Goal: Information Seeking & Learning: Learn about a topic

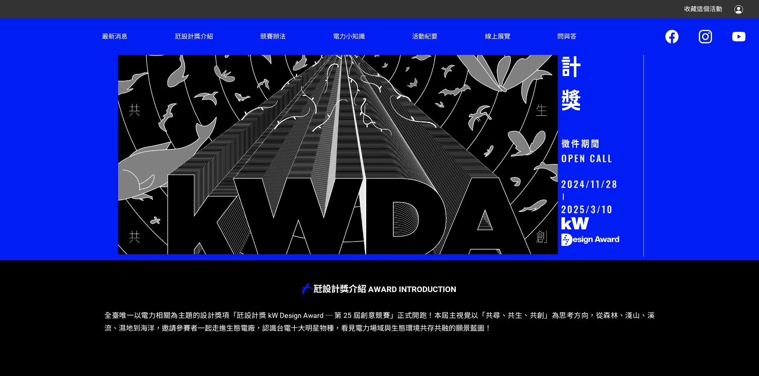
scroll to position [104, 0]
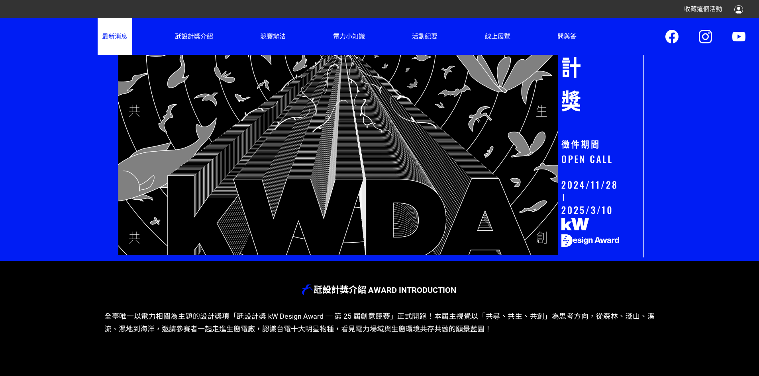
click at [107, 40] on link "最新消息" at bounding box center [115, 36] width 34 height 36
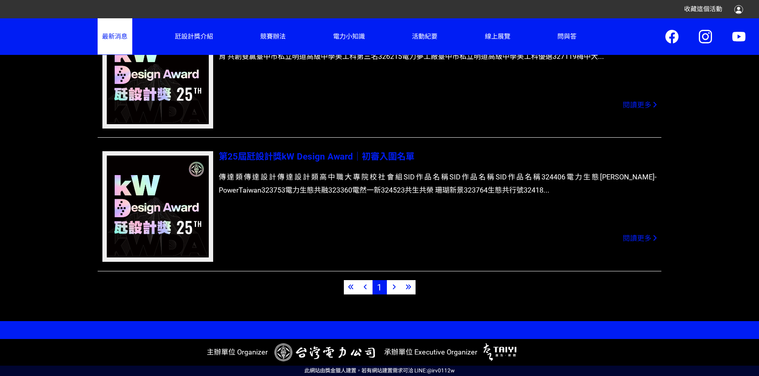
scroll to position [472, 0]
click at [394, 284] on icon at bounding box center [393, 287] width 3 height 6
click at [396, 280] on div at bounding box center [394, 287] width 14 height 14
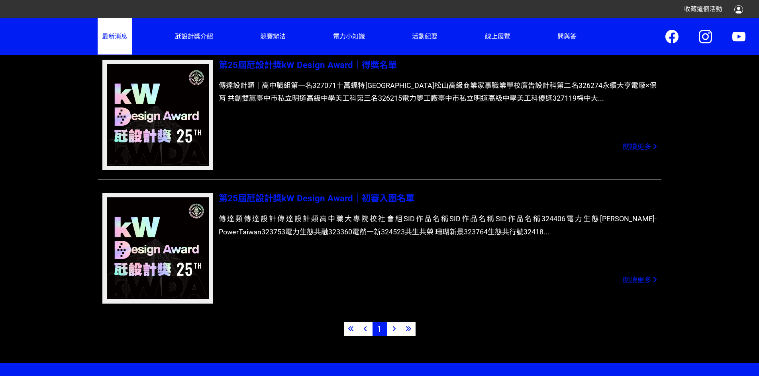
scroll to position [352, 0]
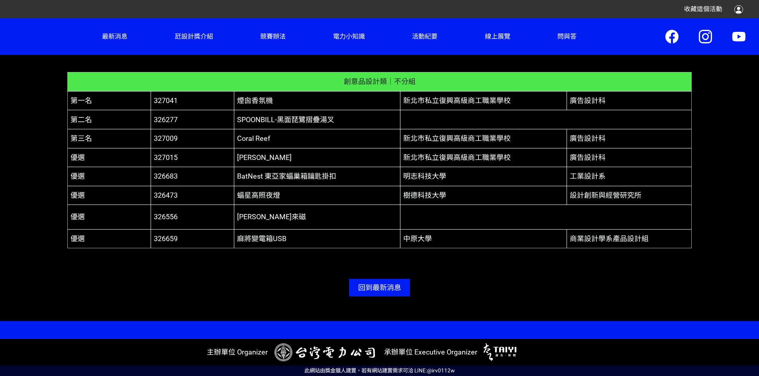
scroll to position [1459, 0]
click at [260, 105] on span "煙囪香氛機" at bounding box center [255, 100] width 36 height 8
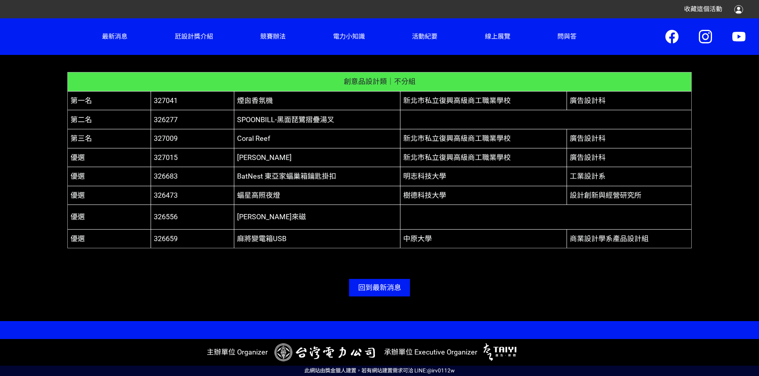
click at [260, 105] on span "煙囪香氛機" at bounding box center [255, 100] width 36 height 8
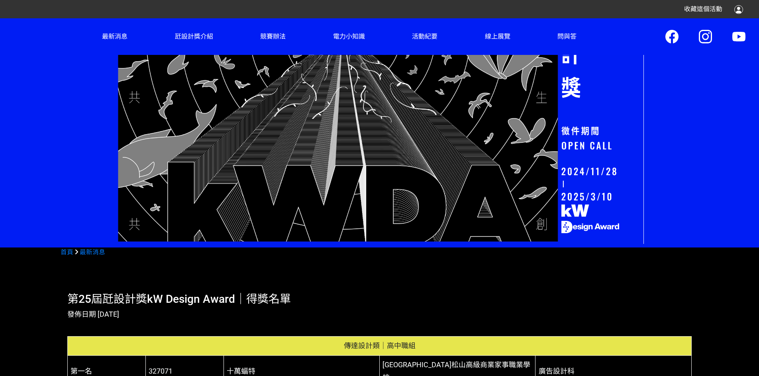
scroll to position [105, 0]
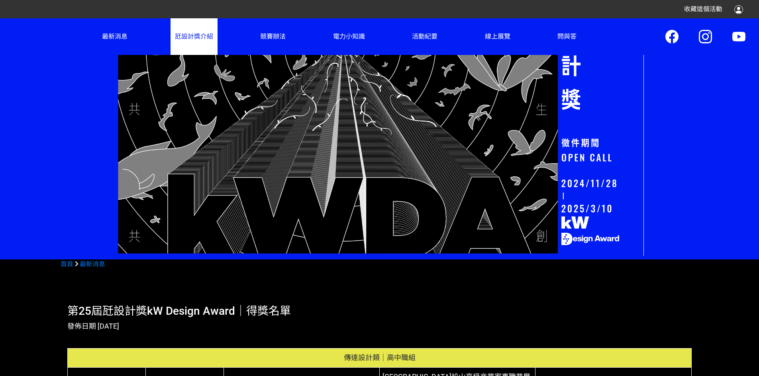
click at [176, 43] on link "瓩設計獎介紹" at bounding box center [193, 36] width 47 height 36
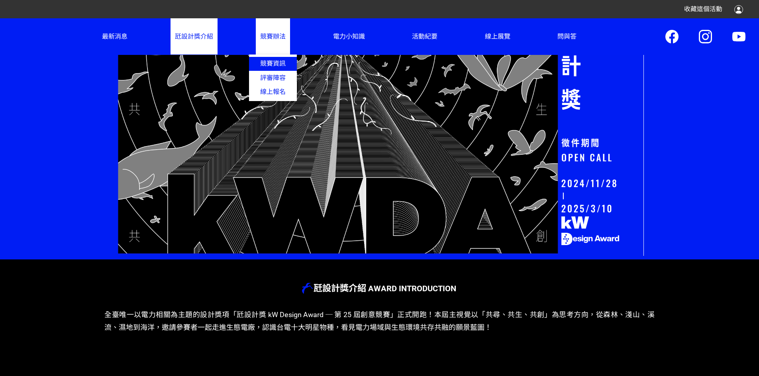
click at [276, 66] on link "競賽資訊" at bounding box center [273, 64] width 48 height 14
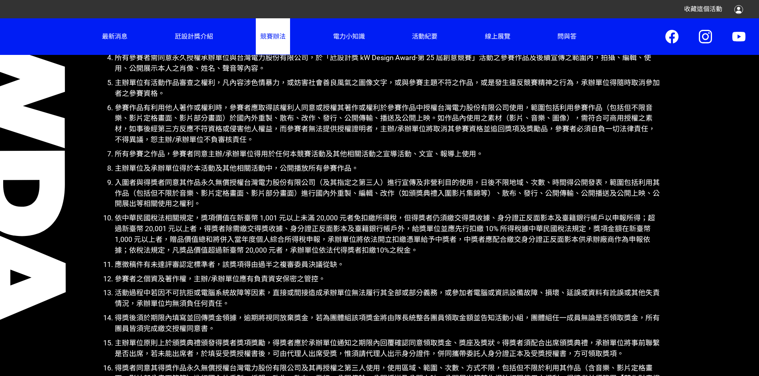
scroll to position [3411, 0]
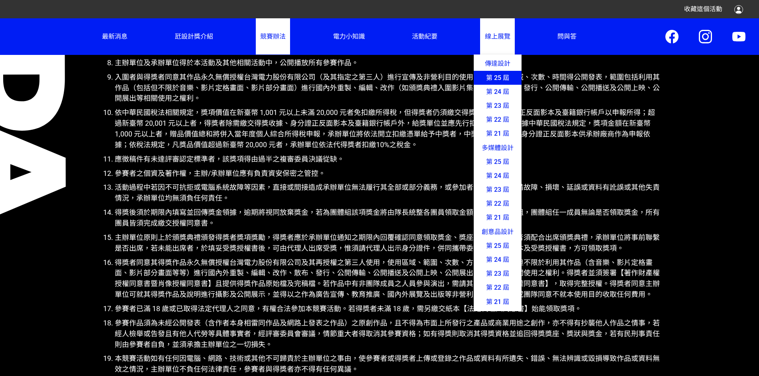
click at [494, 83] on link "第 25 屆" at bounding box center [498, 78] width 48 height 14
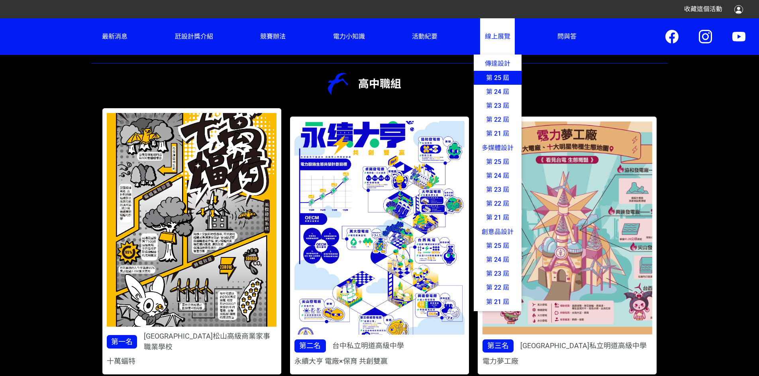
scroll to position [355, 0]
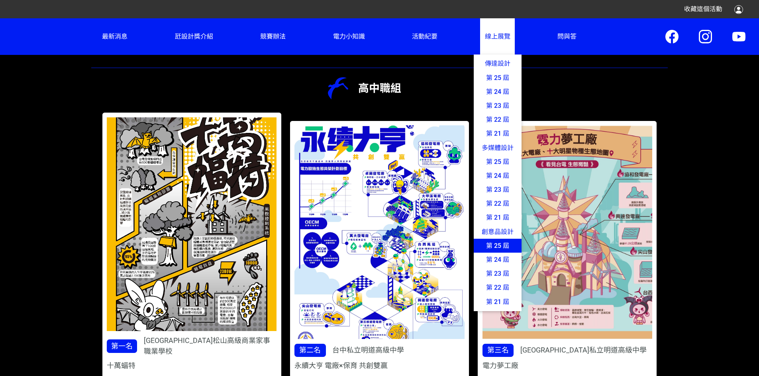
click at [493, 253] on link "第 25 屆" at bounding box center [498, 246] width 48 height 14
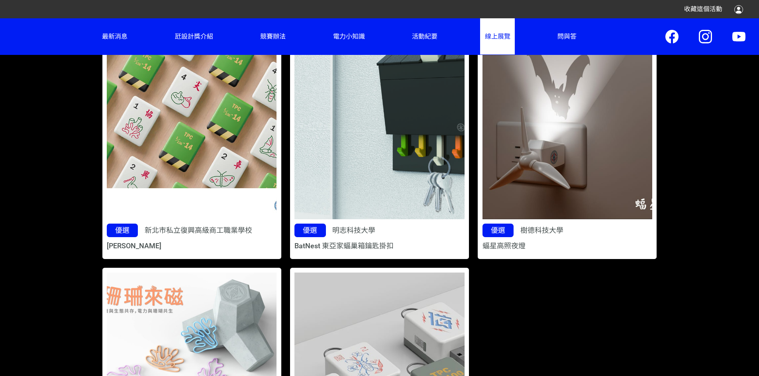
scroll to position [753, 0]
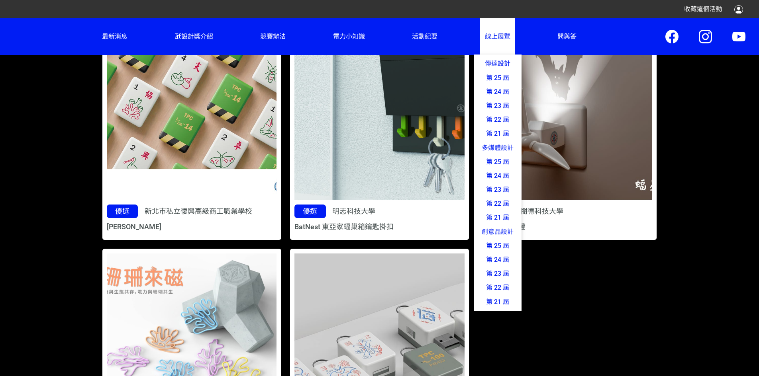
click at [480, 47] on link "線上展覽 傳達設計 第 25 屆 第 24 屆 第 23 屆 第 22 屆 第 21 屆 多媒體設計 第 25 屆 第 24 屆 第 23 屆 第 22 屆 …" at bounding box center [497, 36] width 34 height 36
click at [478, 98] on link "第 24 屆" at bounding box center [498, 92] width 48 height 14
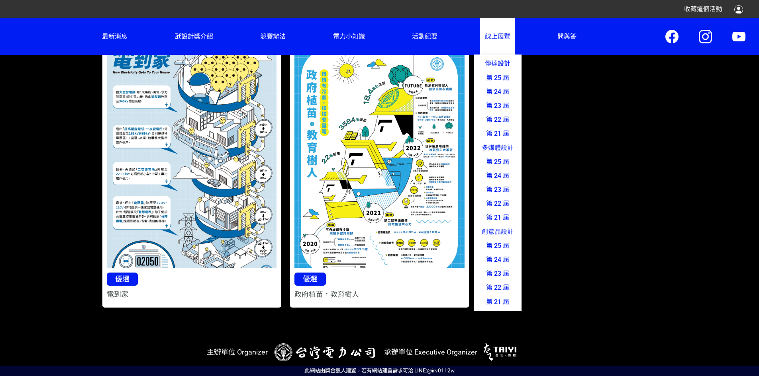
scroll to position [2762, 0]
click at [503, 46] on link "線上展覽 傳達設計 第 25 屆 第 24 屆 第 23 屆 第 22 屆 第 21 屆 多媒體設計 第 25 屆 第 24 屆 第 23 屆 第 22 屆 …" at bounding box center [497, 36] width 34 height 36
click at [494, 267] on link "第 24 屆" at bounding box center [498, 260] width 48 height 14
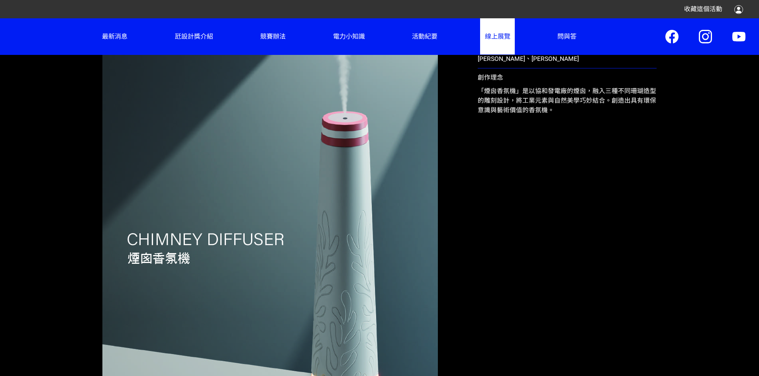
scroll to position [380, 0]
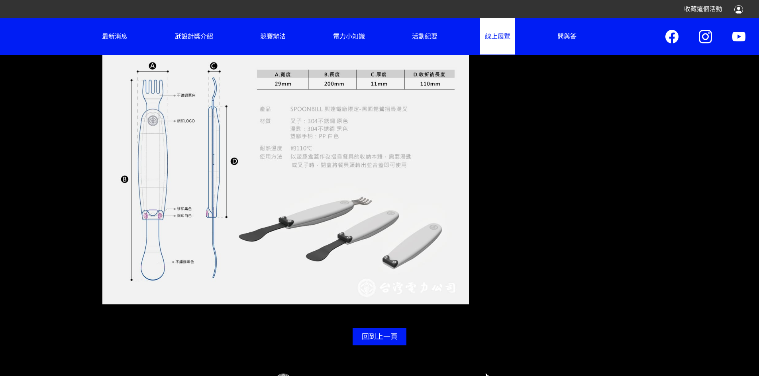
scroll to position [912, 0]
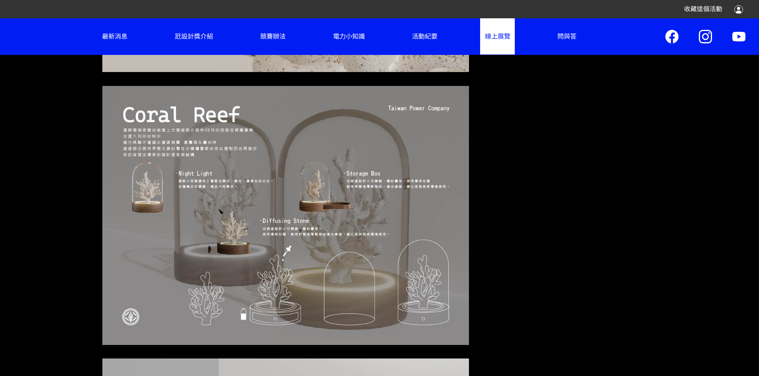
scroll to position [367, 0]
